Goal: Information Seeking & Learning: Learn about a topic

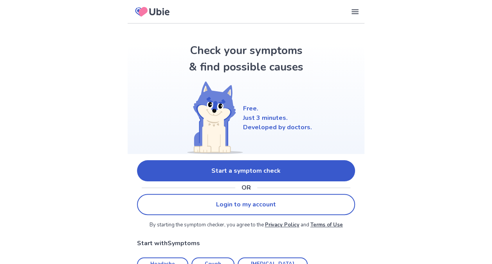
click at [191, 173] on link "Start a symptom check" at bounding box center [246, 170] width 218 height 21
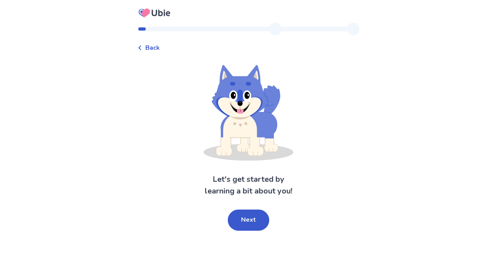
click at [249, 220] on button "Next" at bounding box center [248, 219] width 41 height 21
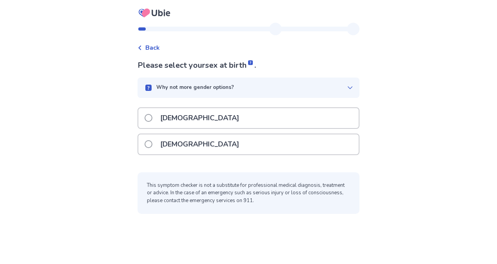
click at [178, 119] on p "[DEMOGRAPHIC_DATA]" at bounding box center [200, 118] width 88 height 20
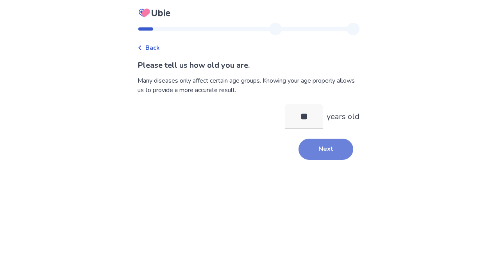
type input "**"
click at [329, 148] on button "Next" at bounding box center [326, 148] width 55 height 21
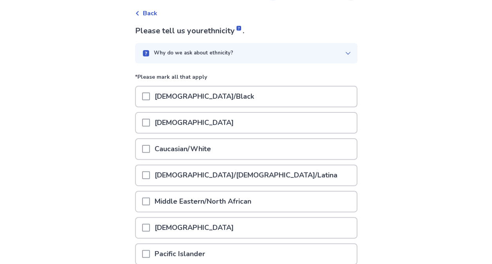
scroll to position [78, 0]
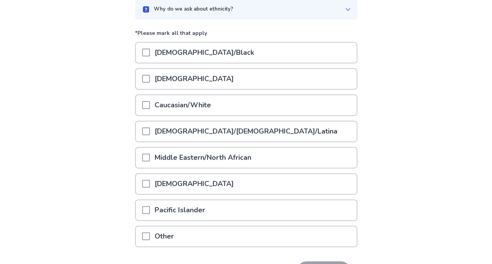
click at [193, 77] on div "Asian" at bounding box center [246, 79] width 221 height 20
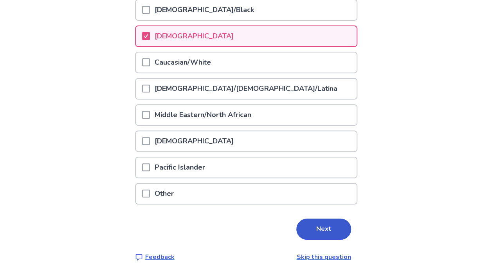
scroll to position [92, 0]
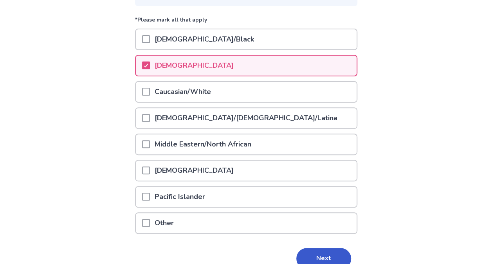
click at [205, 89] on p "Caucasian/White" at bounding box center [183, 92] width 66 height 20
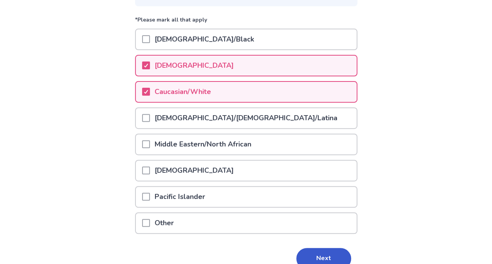
click at [156, 59] on p "Asian" at bounding box center [194, 66] width 88 height 20
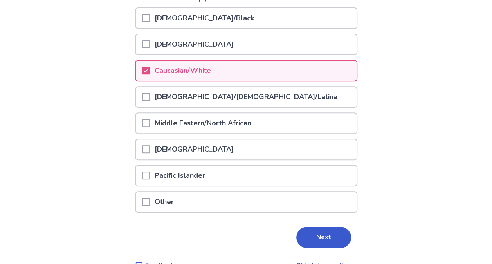
scroll to position [131, 0]
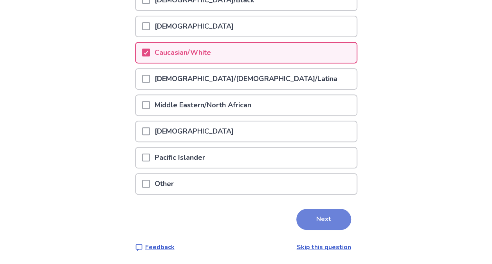
click at [324, 214] on button "Next" at bounding box center [323, 218] width 55 height 21
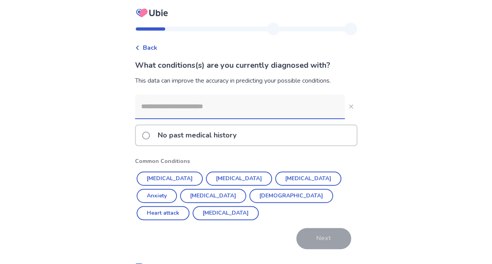
click at [154, 45] on span "Back" at bounding box center [150, 47] width 14 height 9
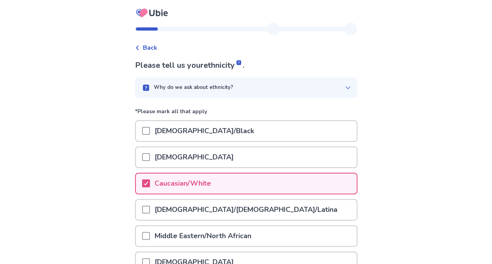
click at [155, 46] on span "Back" at bounding box center [150, 47] width 14 height 9
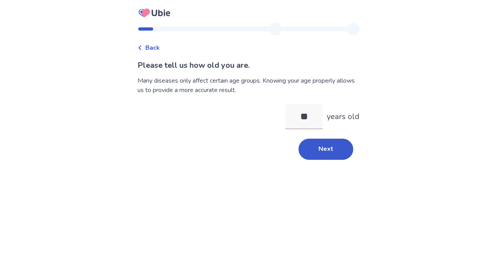
click at [155, 46] on span "Back" at bounding box center [152, 47] width 14 height 9
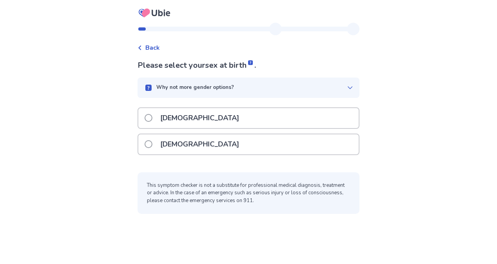
click at [239, 116] on div "[DEMOGRAPHIC_DATA]" at bounding box center [248, 118] width 221 height 20
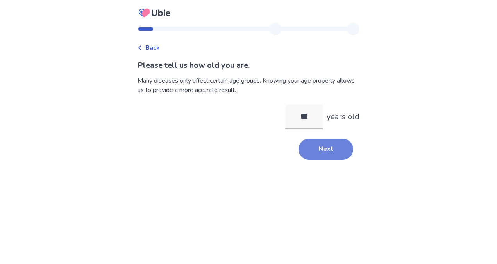
click at [323, 145] on button "Next" at bounding box center [326, 148] width 55 height 21
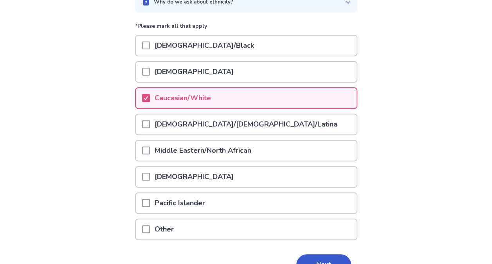
scroll to position [117, 0]
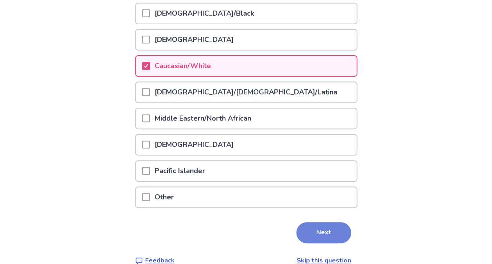
click at [332, 232] on button "Next" at bounding box center [323, 232] width 55 height 21
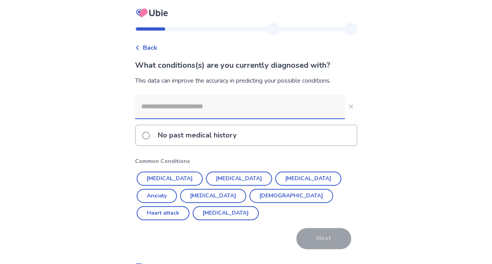
click at [206, 137] on p "No past medical history" at bounding box center [197, 135] width 88 height 20
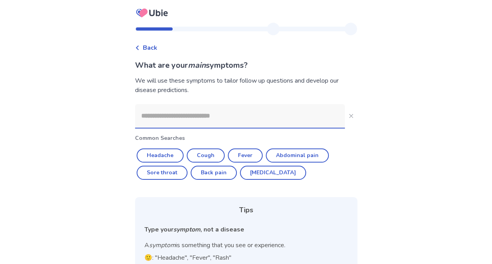
click at [175, 114] on input at bounding box center [240, 115] width 210 height 23
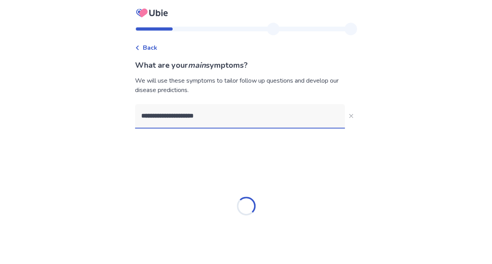
type input "**********"
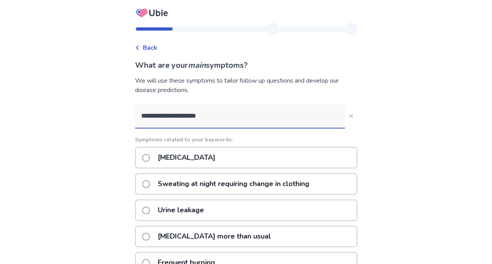
click at [213, 160] on p "Excessive daytime sleepiness" at bounding box center [186, 157] width 67 height 20
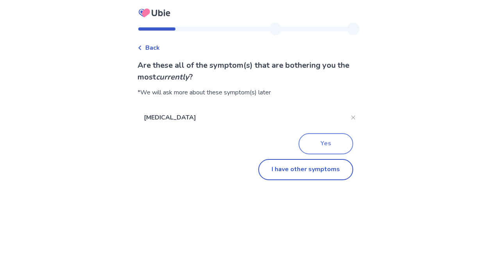
click at [311, 142] on button "Yes" at bounding box center [326, 143] width 55 height 21
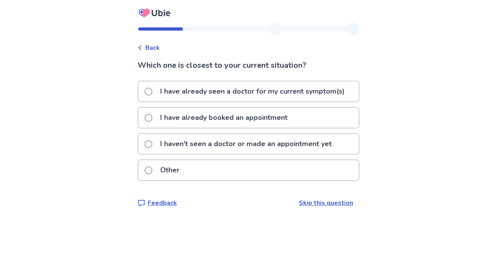
click at [160, 48] on span "Back" at bounding box center [152, 47] width 14 height 9
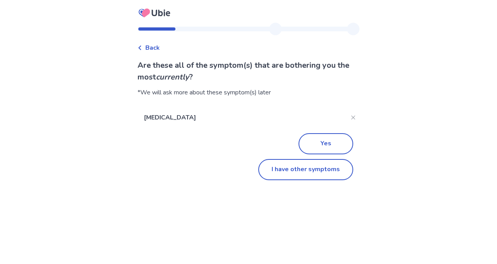
click at [155, 47] on span "Back" at bounding box center [152, 47] width 14 height 9
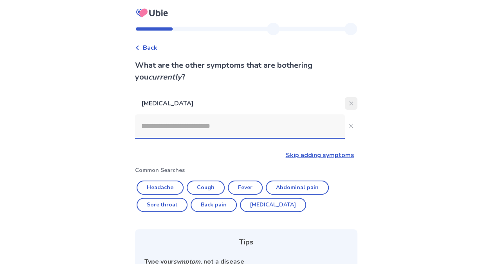
click at [346, 100] on button "Close" at bounding box center [351, 103] width 13 height 13
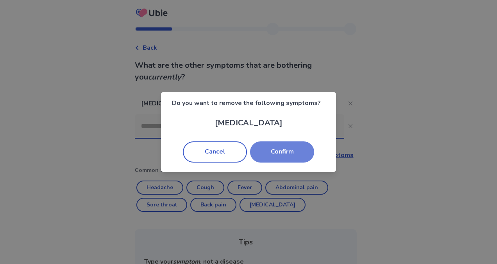
click at [272, 151] on button "Confirm" at bounding box center [282, 151] width 64 height 21
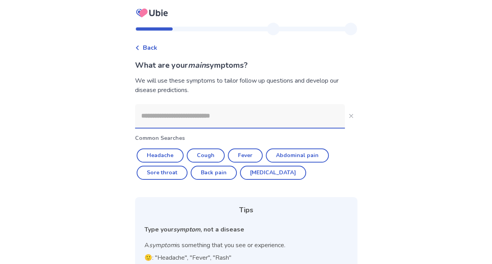
click at [165, 120] on input at bounding box center [240, 115] width 210 height 23
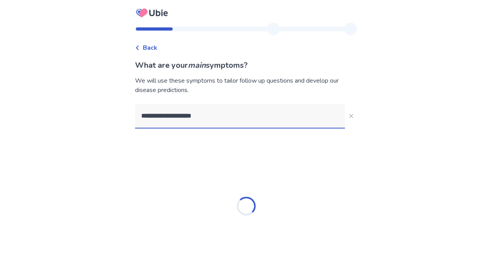
type input "**********"
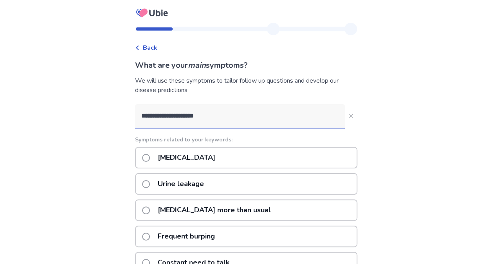
click at [177, 157] on p "Excessive daytime sleepiness" at bounding box center [186, 157] width 67 height 20
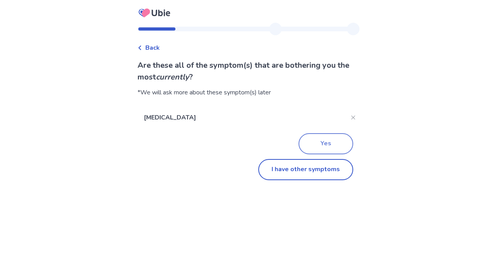
click at [329, 142] on button "Yes" at bounding box center [326, 143] width 55 height 21
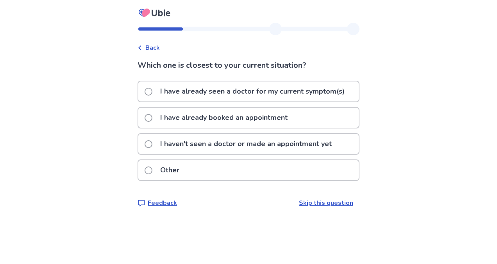
click at [173, 145] on p "I haven't seen a doctor or made an appointment yet" at bounding box center [246, 144] width 181 height 20
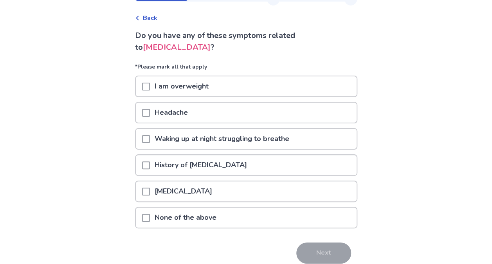
scroll to position [39, 0]
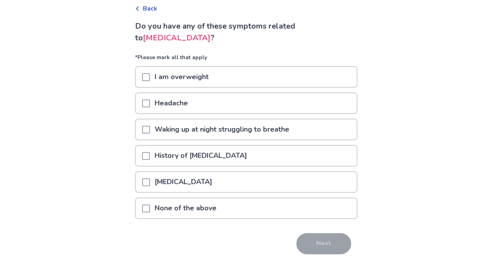
click at [248, 214] on div "None of the above" at bounding box center [246, 208] width 221 height 20
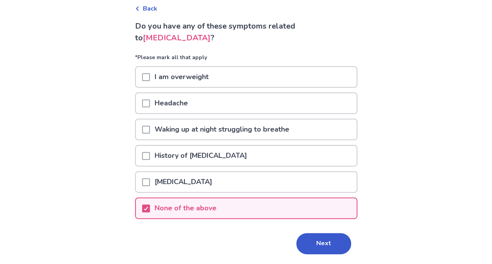
click at [310, 237] on button "Next" at bounding box center [323, 243] width 55 height 21
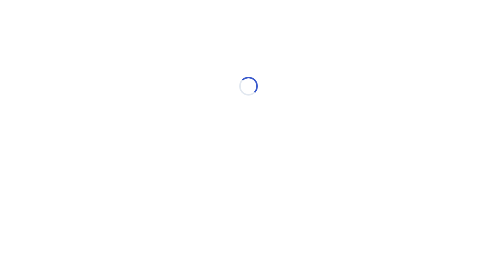
select select "*"
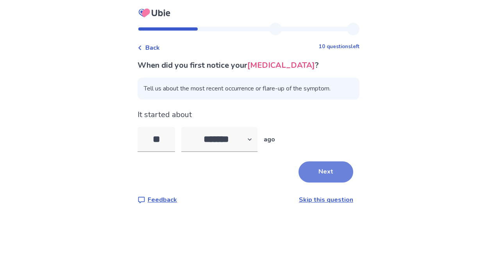
type input "**"
click at [329, 182] on button "Next" at bounding box center [326, 171] width 55 height 21
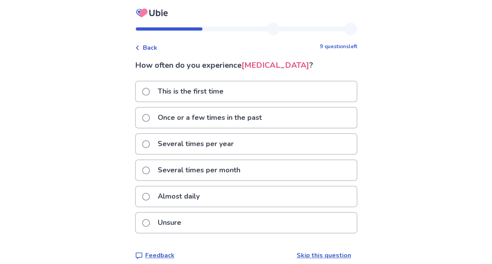
click at [207, 101] on p "This is the first time" at bounding box center [190, 91] width 75 height 20
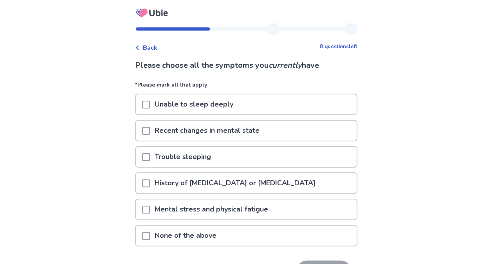
click at [249, 102] on div "Unable to sleep deeply" at bounding box center [246, 104] width 221 height 20
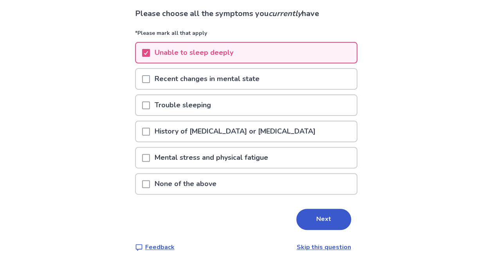
scroll to position [52, 0]
click at [321, 223] on button "Next" at bounding box center [323, 218] width 55 height 21
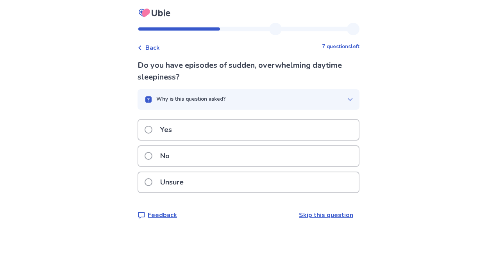
click at [228, 122] on div "Yes" at bounding box center [248, 130] width 221 height 20
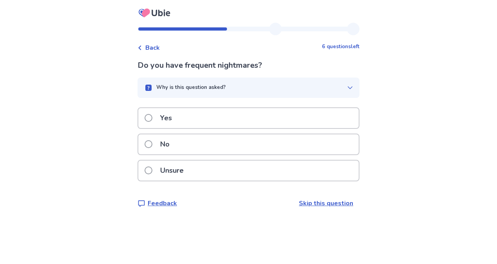
click at [208, 118] on div "Yes" at bounding box center [248, 118] width 221 height 20
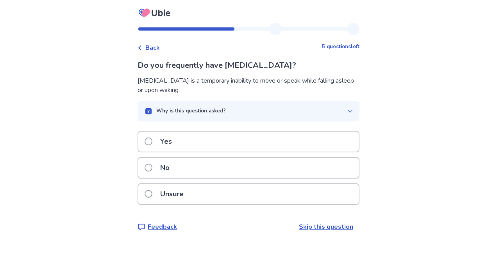
click at [191, 140] on div "Yes" at bounding box center [248, 141] width 221 height 20
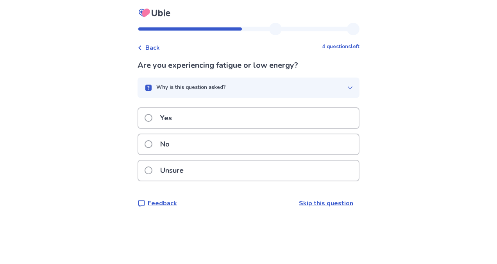
click at [177, 122] on p "Yes" at bounding box center [166, 118] width 21 height 20
click at [176, 121] on p "Yes" at bounding box center [166, 118] width 21 height 20
click at [183, 149] on div "No" at bounding box center [248, 144] width 221 height 20
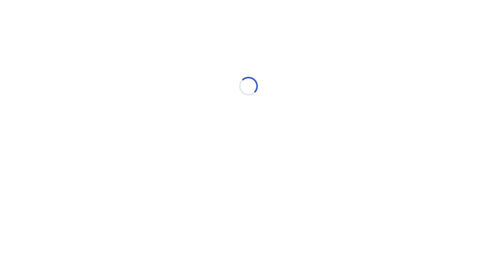
select select "*"
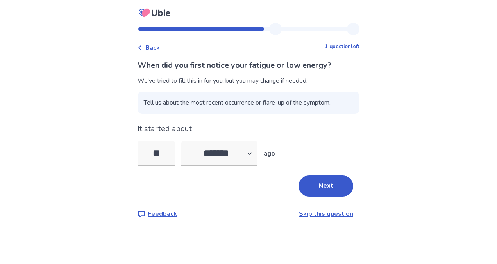
click at [336, 188] on button "Next" at bounding box center [326, 185] width 55 height 21
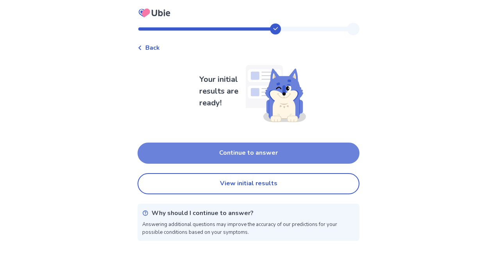
click at [265, 156] on button "Continue to answer" at bounding box center [249, 152] width 222 height 21
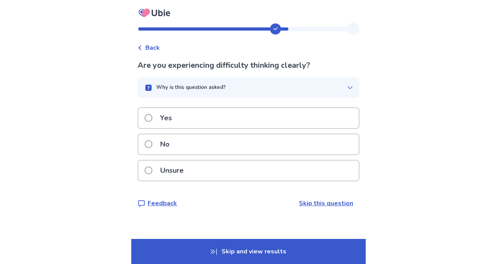
click at [227, 115] on div "Yes" at bounding box center [248, 118] width 221 height 20
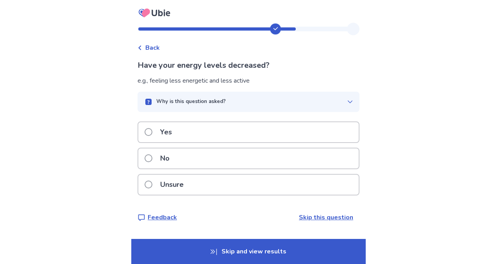
click at [189, 131] on div "Yes" at bounding box center [248, 132] width 221 height 20
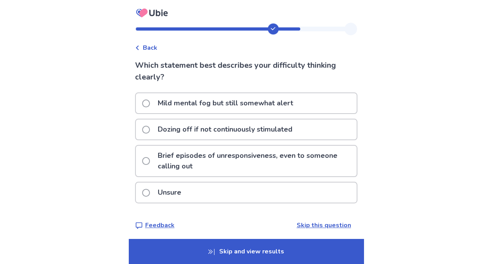
click at [194, 107] on p "Mild mental fog but still somewhat alert" at bounding box center [225, 103] width 145 height 20
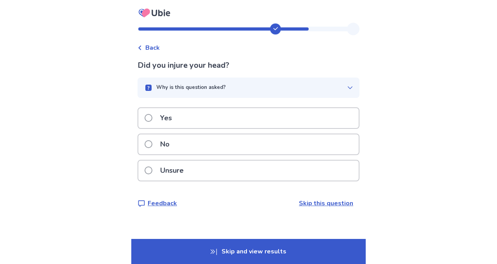
click at [194, 141] on div "No" at bounding box center [248, 144] width 221 height 20
click at [206, 142] on div "No" at bounding box center [248, 144] width 221 height 20
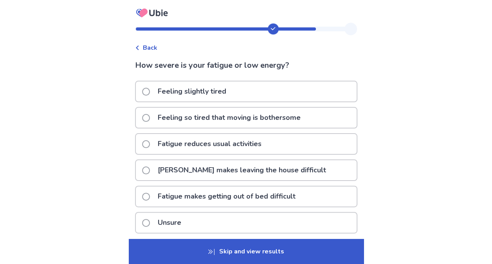
click at [203, 219] on div "Unsure" at bounding box center [246, 222] width 221 height 20
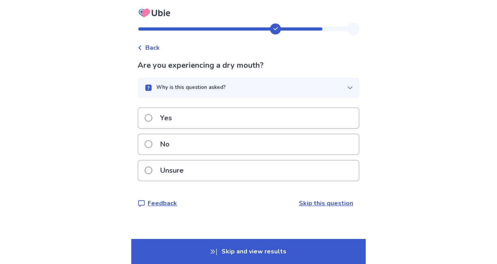
click at [192, 136] on div "No" at bounding box center [248, 144] width 221 height 20
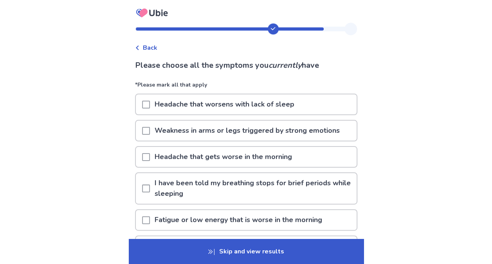
click at [187, 103] on p "Headache that worsens with lack of sleep" at bounding box center [224, 104] width 149 height 20
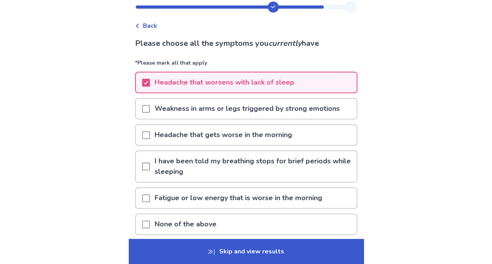
scroll to position [39, 0]
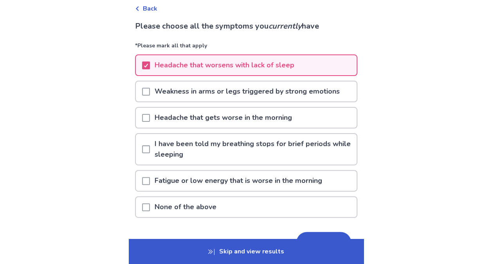
click at [190, 92] on p "Weakness in arms or legs triggered by strong emotions" at bounding box center [247, 91] width 194 height 20
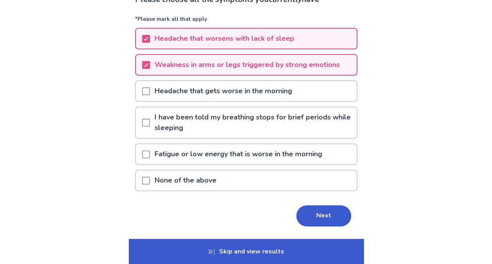
scroll to position [78, 0]
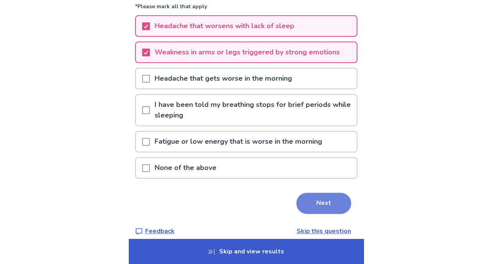
click at [322, 202] on button "Next" at bounding box center [323, 202] width 55 height 21
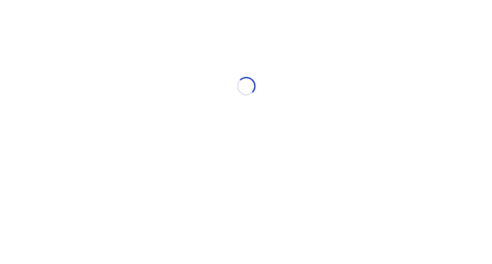
scroll to position [0, 0]
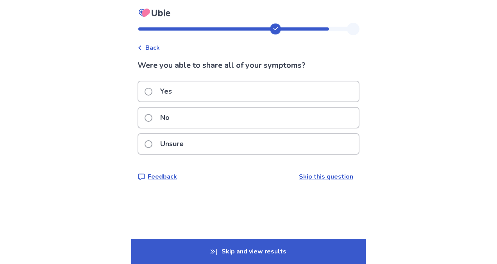
click at [233, 91] on div "Yes" at bounding box center [248, 91] width 221 height 20
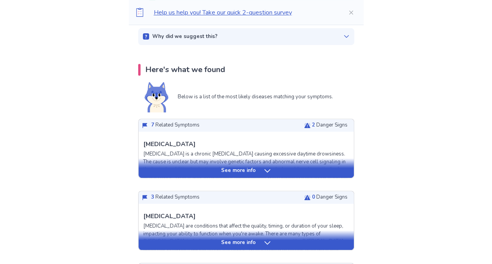
scroll to position [117, 0]
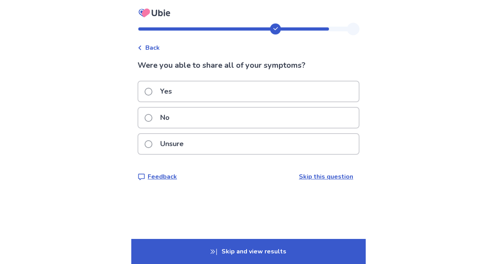
click at [197, 89] on div "Yes" at bounding box center [248, 91] width 221 height 20
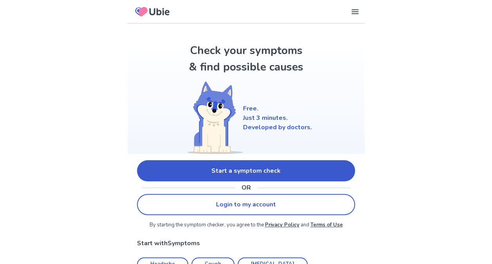
click at [186, 171] on link "Start a symptom check" at bounding box center [246, 170] width 218 height 21
